Goal: Task Accomplishment & Management: Manage account settings

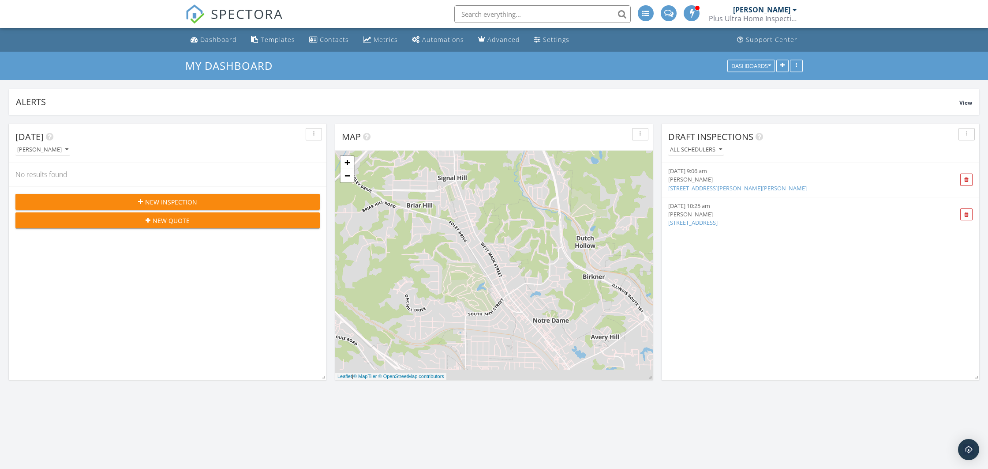
scroll to position [1201, 989]
click at [557, 37] on div "Settings" at bounding box center [556, 39] width 26 height 8
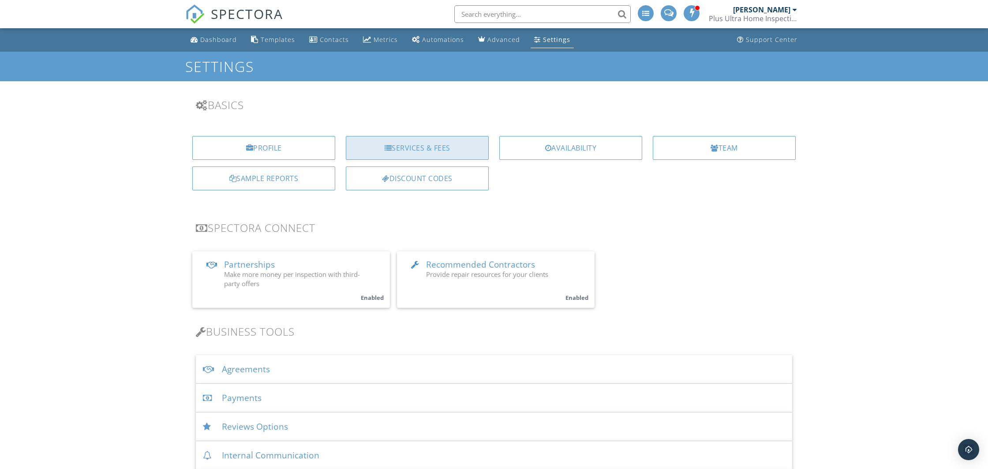
drag, startPoint x: 435, startPoint y: 150, endPoint x: 456, endPoint y: 162, distance: 23.7
click at [435, 151] on div "Services & Fees" at bounding box center [417, 148] width 143 height 24
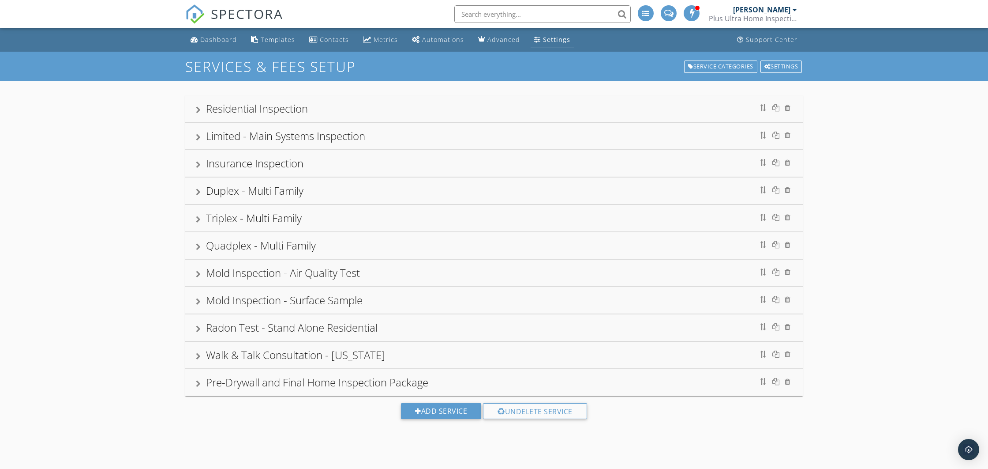
drag, startPoint x: 203, startPoint y: 113, endPoint x: 284, endPoint y: 175, distance: 102.0
click at [203, 113] on div "Residential Inspection" at bounding box center [494, 109] width 597 height 16
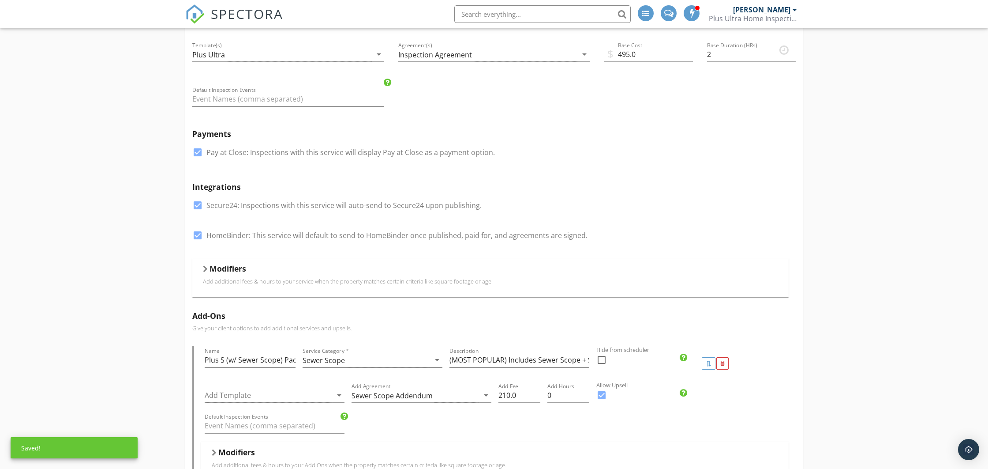
scroll to position [191, 0]
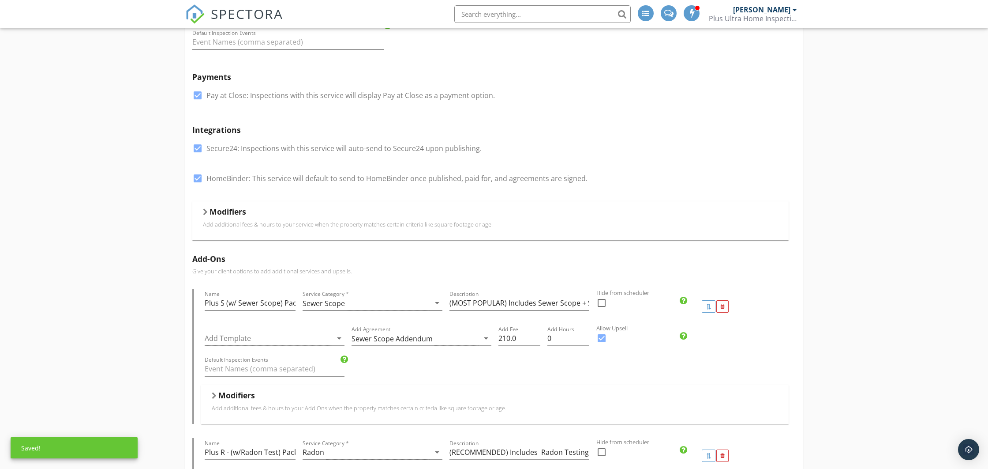
click at [205, 213] on div at bounding box center [205, 211] width 5 height 7
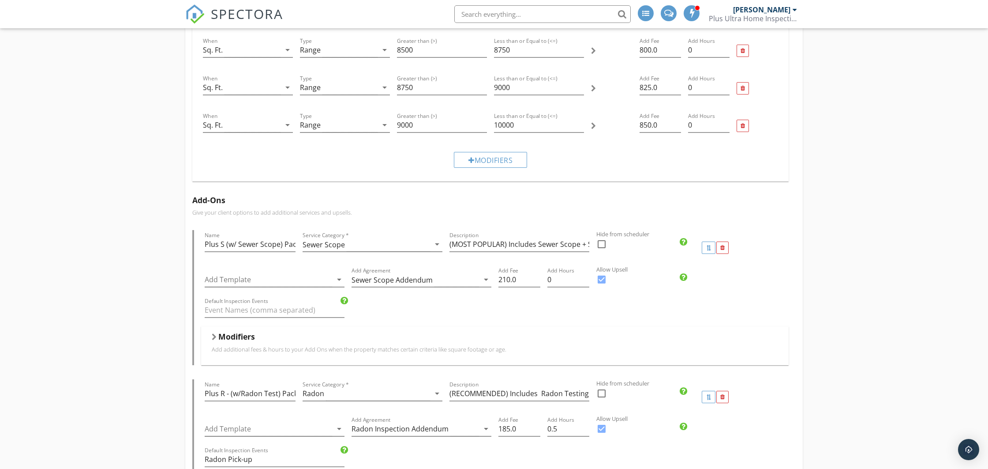
scroll to position [1897, 0]
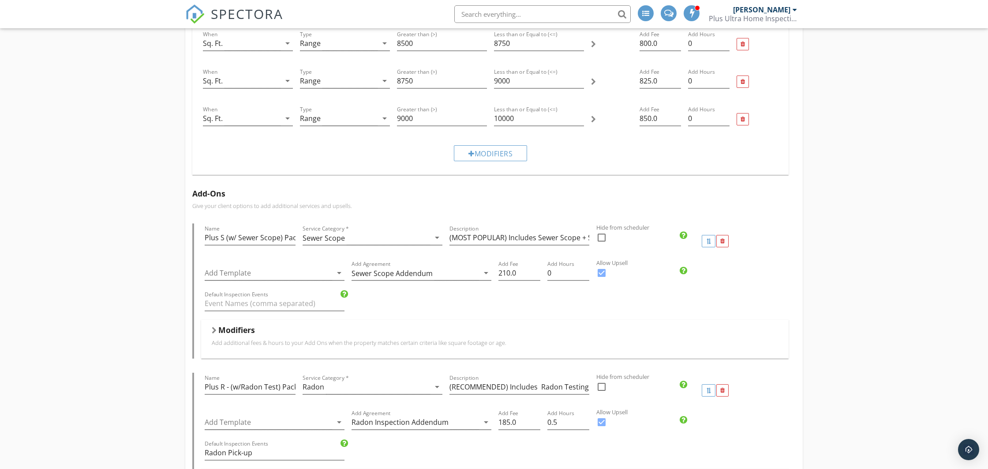
click at [218, 330] on h5 "Modifiers" at bounding box center [236, 329] width 37 height 9
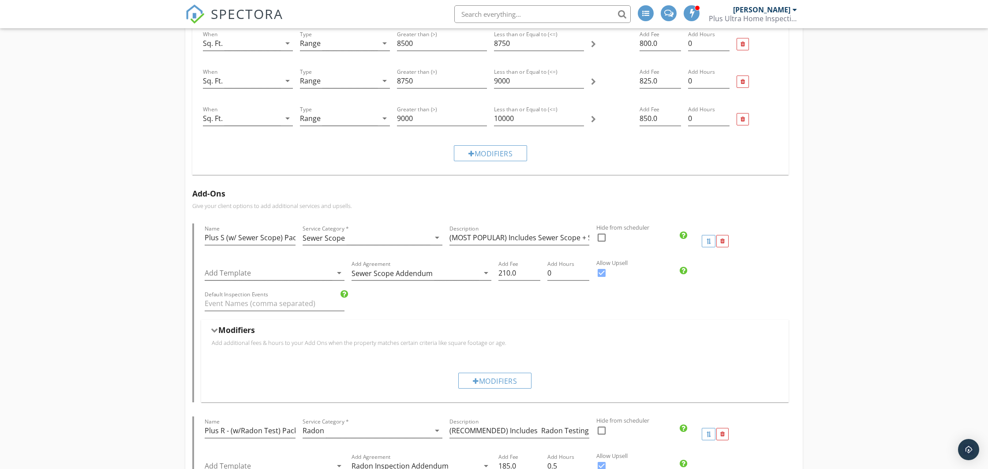
click at [218, 330] on h5 "Modifiers" at bounding box center [236, 329] width 37 height 9
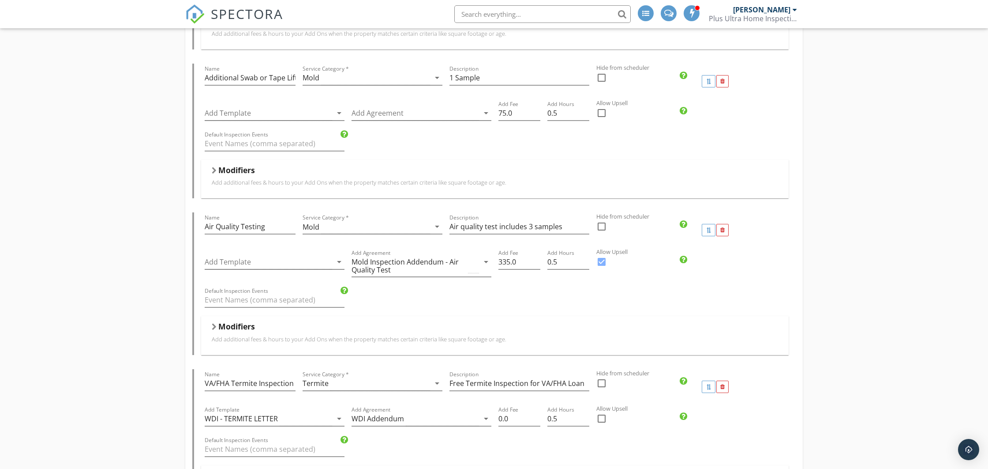
scroll to position [3160, 0]
